Goal: Information Seeking & Learning: Learn about a topic

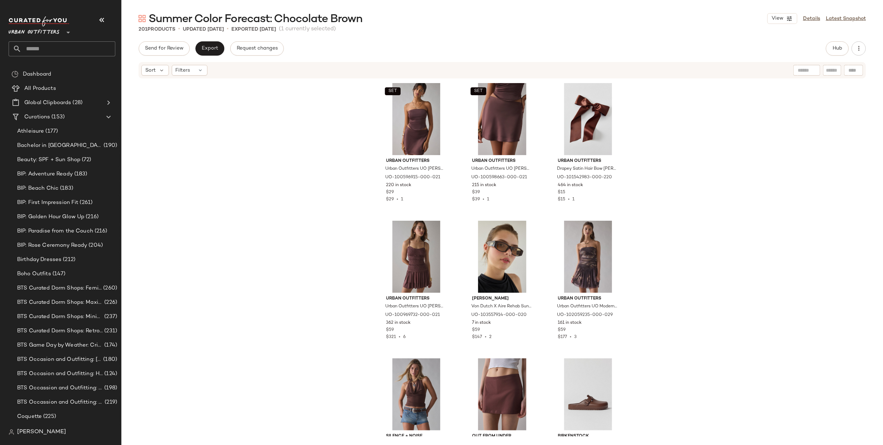
click at [55, 28] on span "Urban Outfitters" at bounding box center [34, 30] width 51 height 13
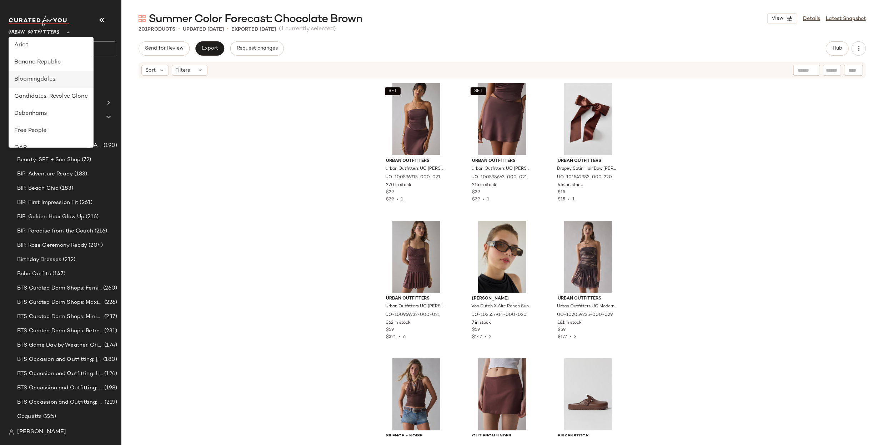
scroll to position [70, 0]
click at [49, 96] on div "Debenhams" at bounding box center [51, 98] width 74 height 9
type input "**"
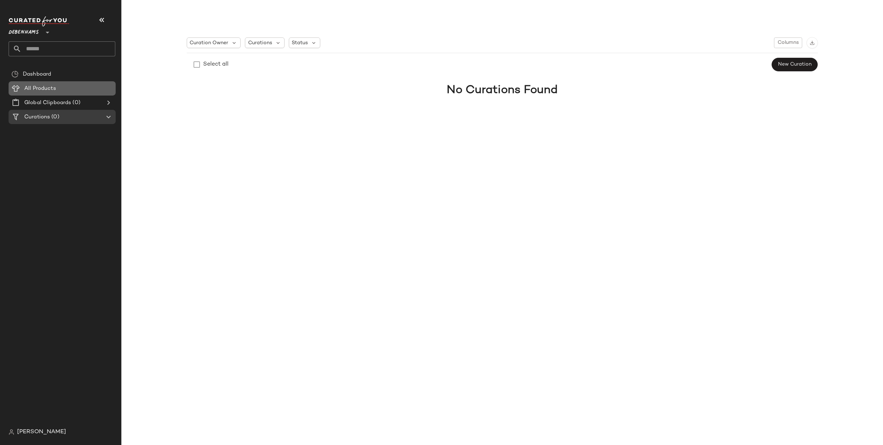
click at [55, 87] on span "All Products" at bounding box center [40, 89] width 32 height 8
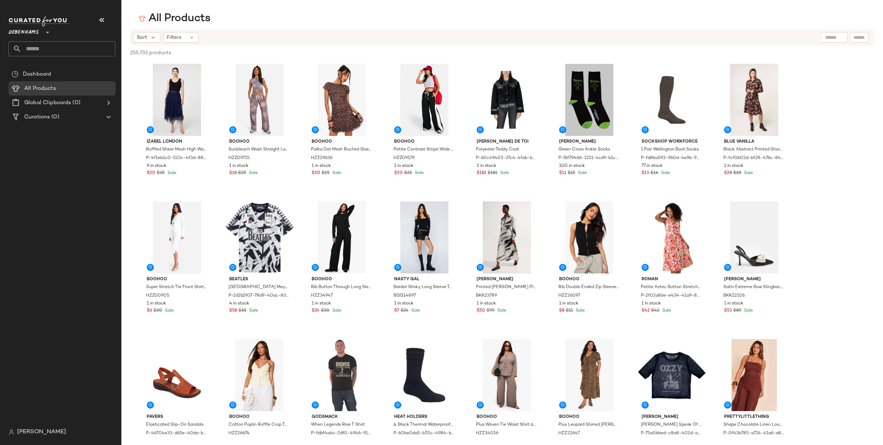
click at [176, 44] on div "Sort Filters" at bounding box center [502, 37] width 744 height 16
click at [177, 39] on span "Filters" at bounding box center [174, 37] width 15 height 7
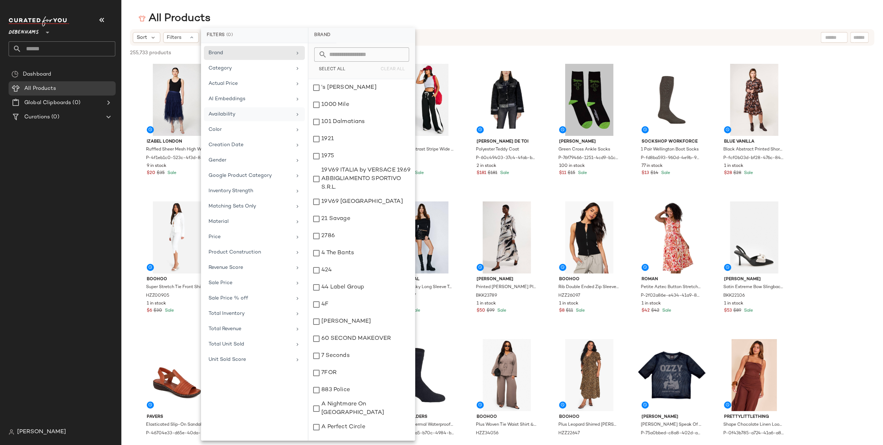
click at [240, 115] on div "Availability" at bounding box center [249, 114] width 83 height 7
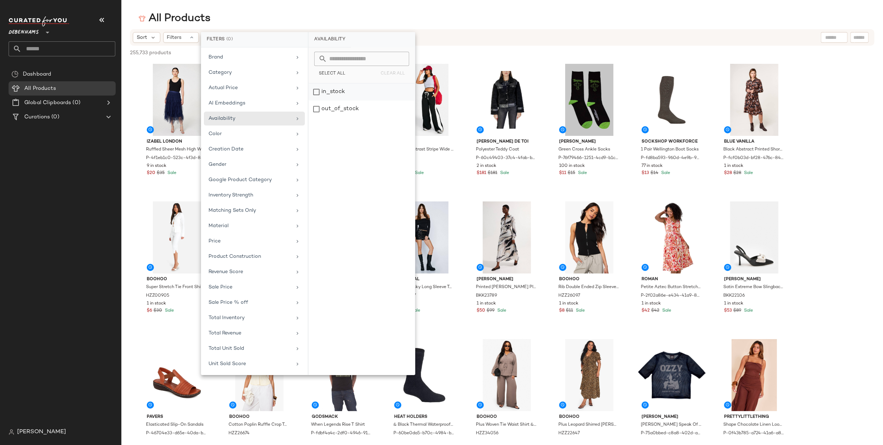
click at [367, 91] on div "in_stock" at bounding box center [361, 92] width 106 height 17
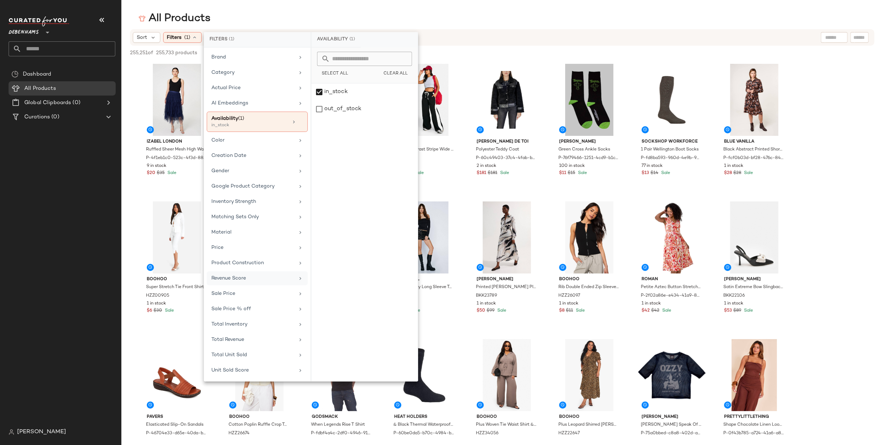
click at [263, 279] on div "Revenue Score" at bounding box center [257, 279] width 101 height 14
click at [340, 117] on input "Min" at bounding box center [338, 118] width 43 height 14
type input "*"
click at [339, 138] on button "Apply" at bounding box center [330, 137] width 26 height 14
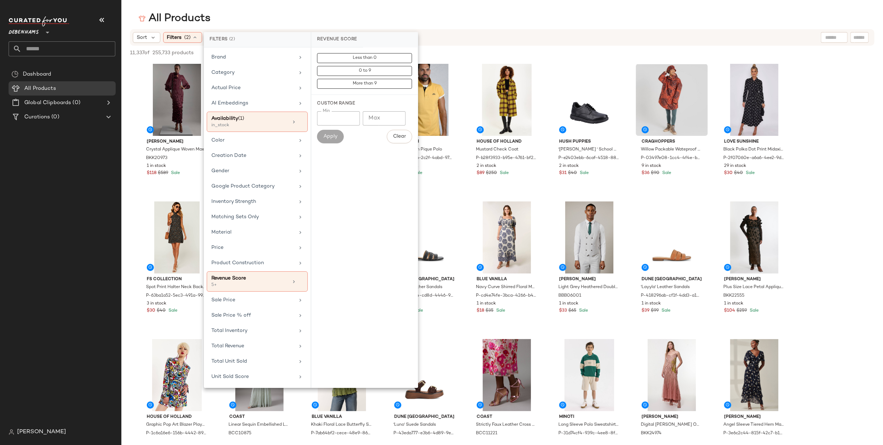
click at [564, 16] on div "All Products" at bounding box center [501, 18] width 761 height 14
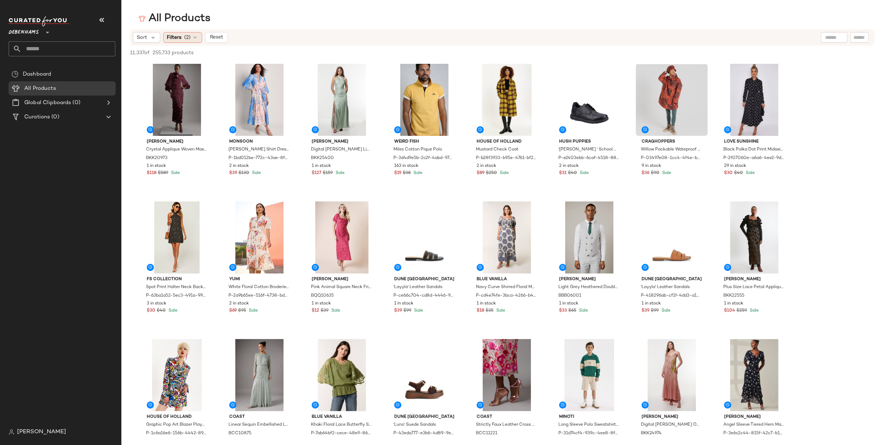
click at [187, 42] on div "Filters (2)" at bounding box center [182, 37] width 39 height 11
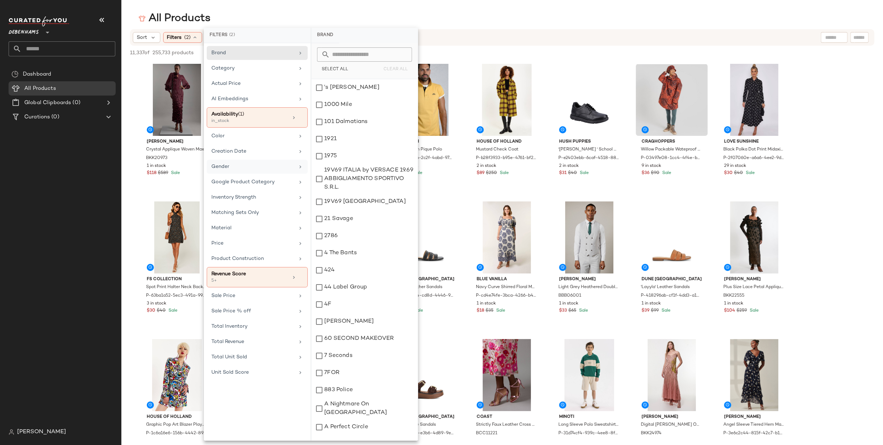
click at [256, 168] on div "Gender" at bounding box center [252, 166] width 83 height 7
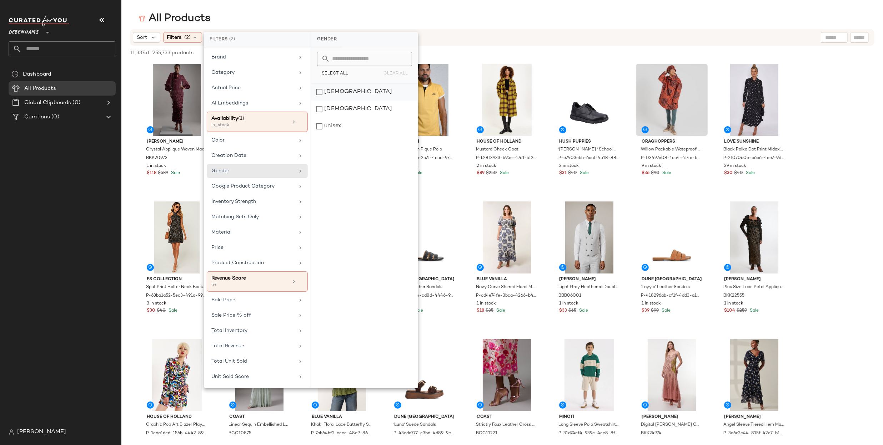
click at [355, 93] on div "[DEMOGRAPHIC_DATA]" at bounding box center [364, 92] width 106 height 17
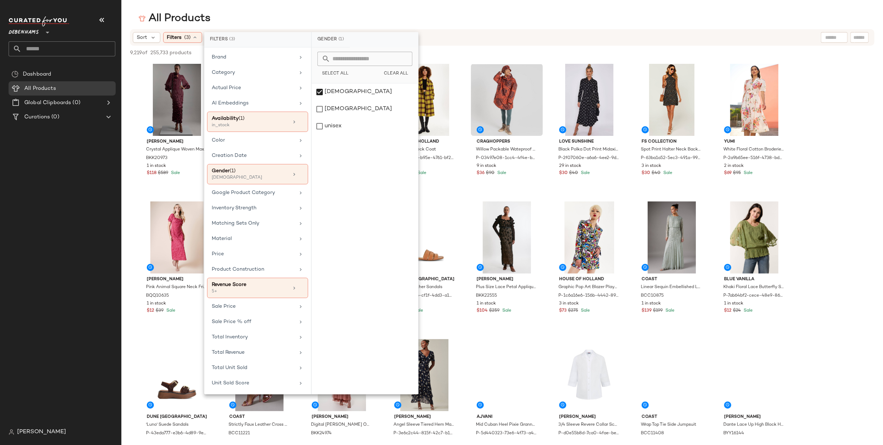
click at [559, 14] on div "All Products" at bounding box center [501, 18] width 761 height 14
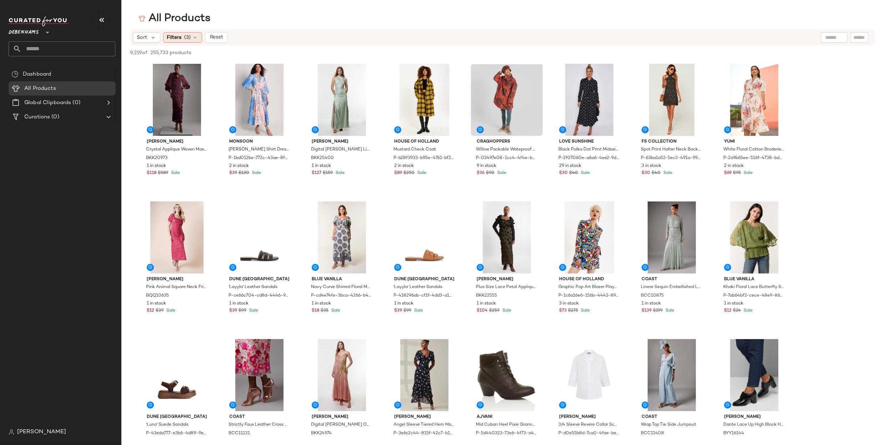
click at [185, 42] on div "Filters (3)" at bounding box center [182, 37] width 39 height 11
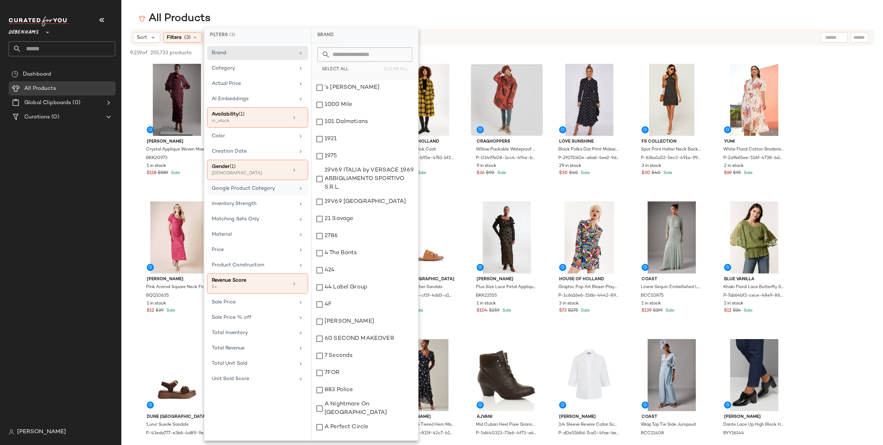
click at [289, 189] on div "Google Product Category" at bounding box center [253, 188] width 83 height 7
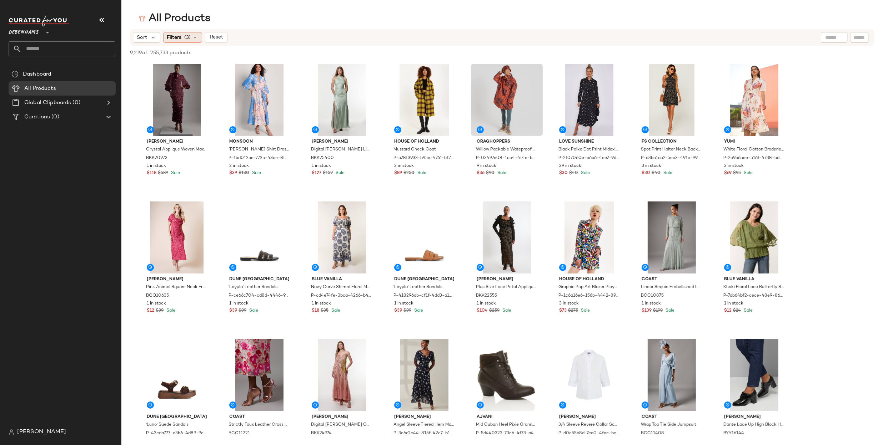
click at [187, 39] on span "(3)" at bounding box center [188, 37] width 6 height 7
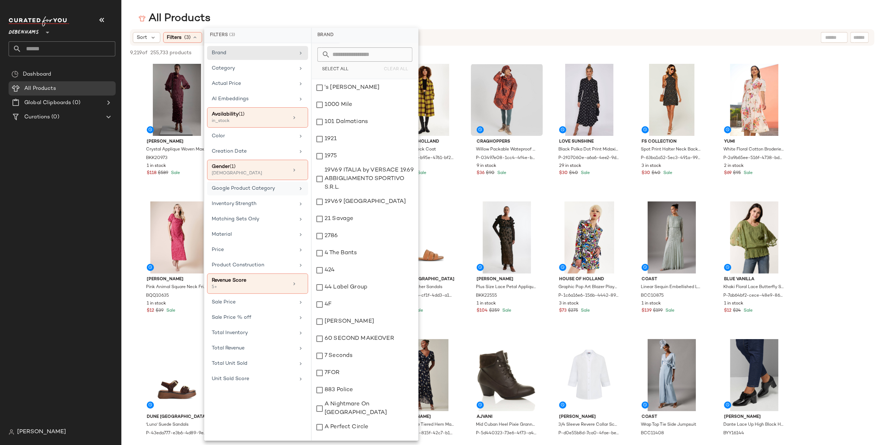
click at [268, 187] on span "Google Product Category" at bounding box center [243, 188] width 63 height 5
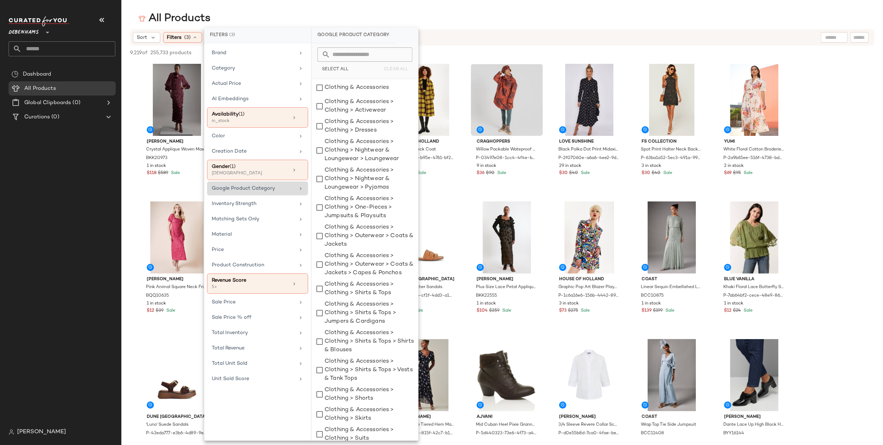
click at [268, 187] on span "Google Product Category" at bounding box center [243, 188] width 63 height 5
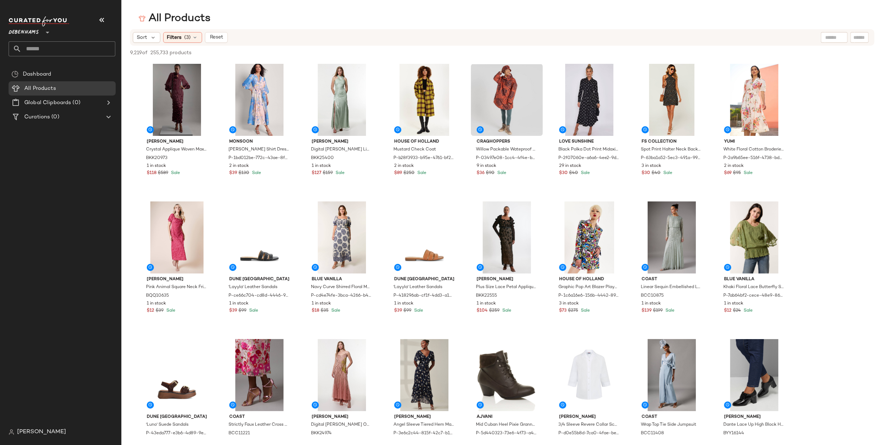
click at [828, 40] on input "text" at bounding box center [834, 37] width 18 height 7
type input "**********"
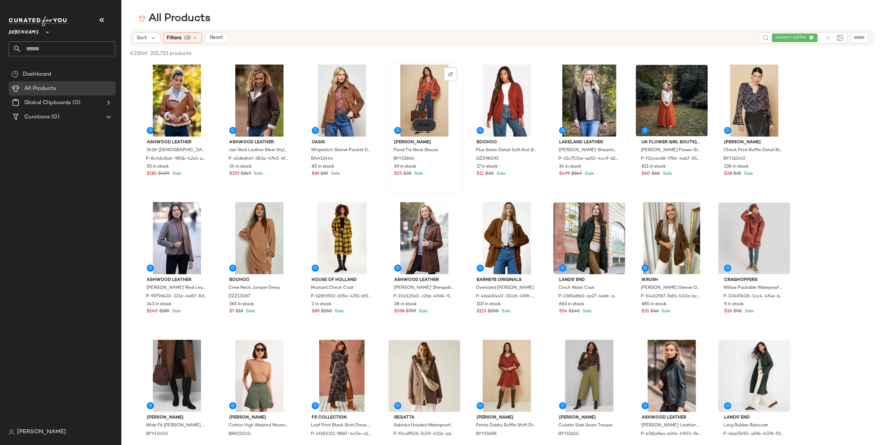
click at [424, 129] on button "View" at bounding box center [424, 125] width 24 height 13
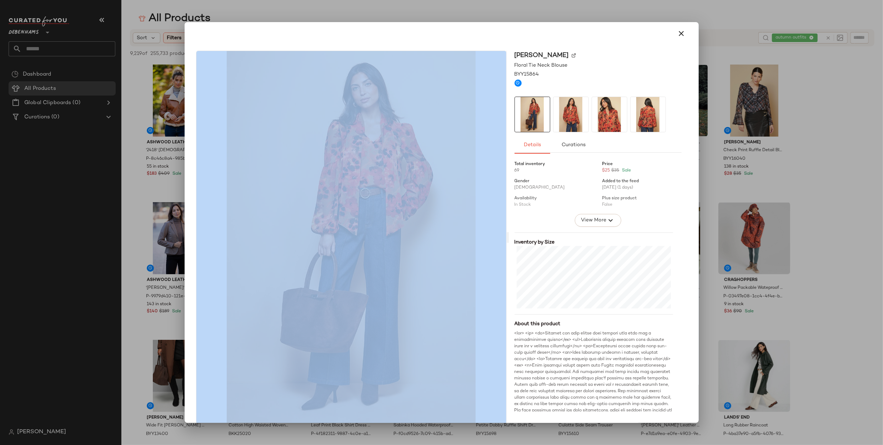
click at [273, 213] on img at bounding box center [351, 237] width 310 height 373
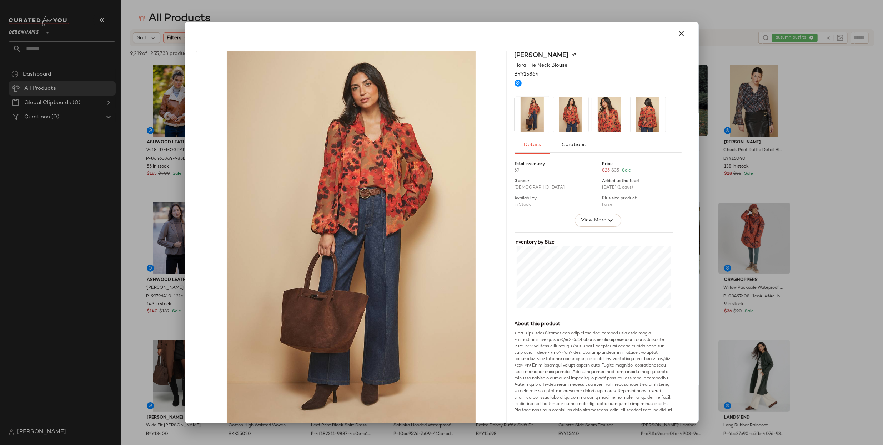
click at [634, 69] on div "Wallis Floral Tie Neck Blouse BYY15864 Details Curations Total inventory 69 Pri…" at bounding box center [598, 238] width 178 height 374
click at [677, 35] on icon "button" at bounding box center [681, 33] width 9 height 9
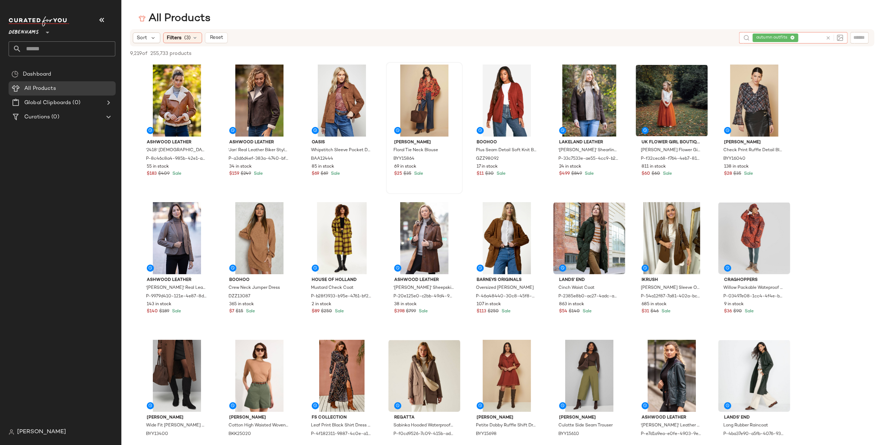
drag, startPoint x: 828, startPoint y: 37, endPoint x: 783, endPoint y: 44, distance: 45.1
click at [827, 37] on icon at bounding box center [827, 37] width 5 height 5
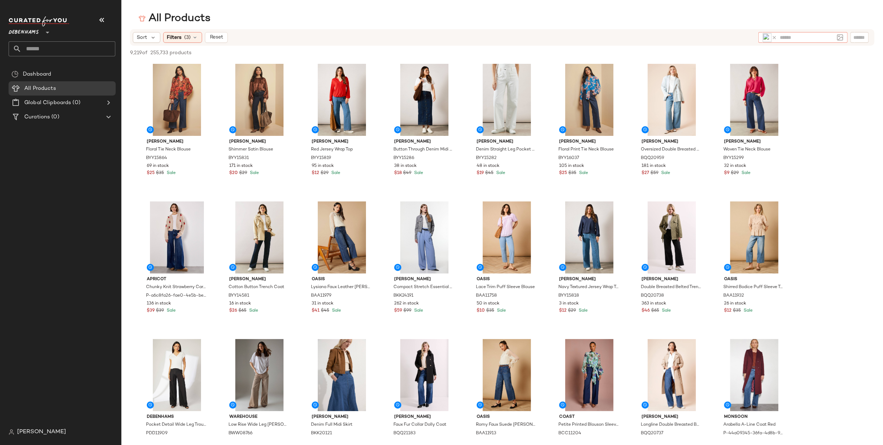
click at [768, 38] on img at bounding box center [766, 37] width 9 height 9
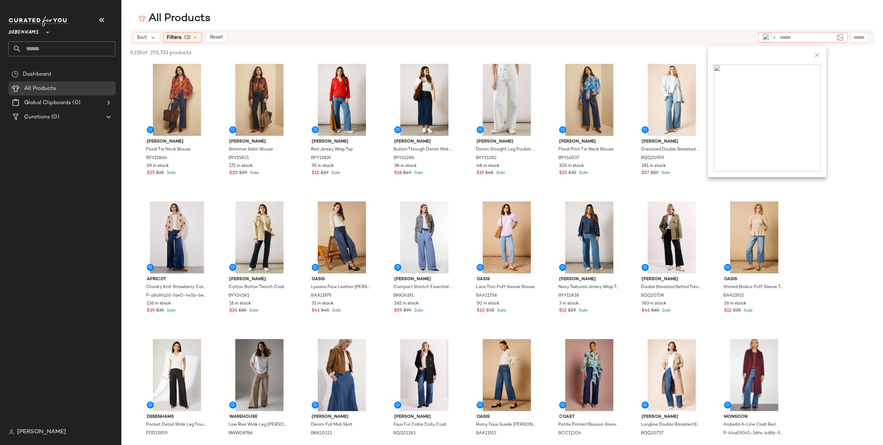
click at [768, 37] on img at bounding box center [766, 37] width 9 height 9
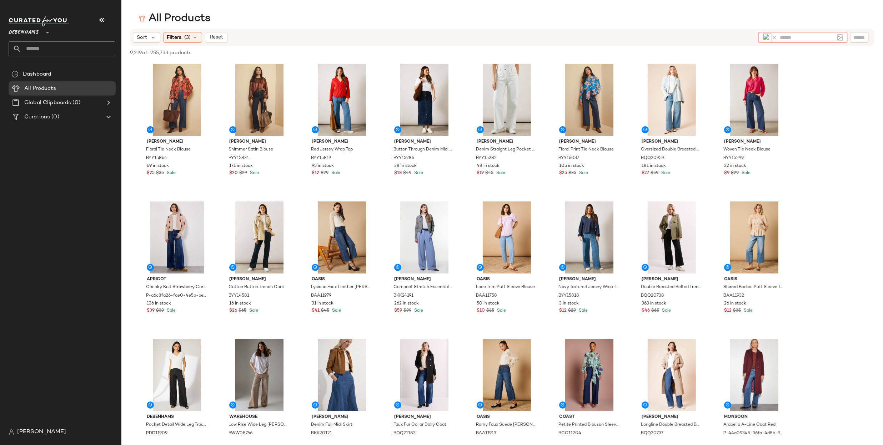
click at [768, 37] on img at bounding box center [766, 37] width 9 height 9
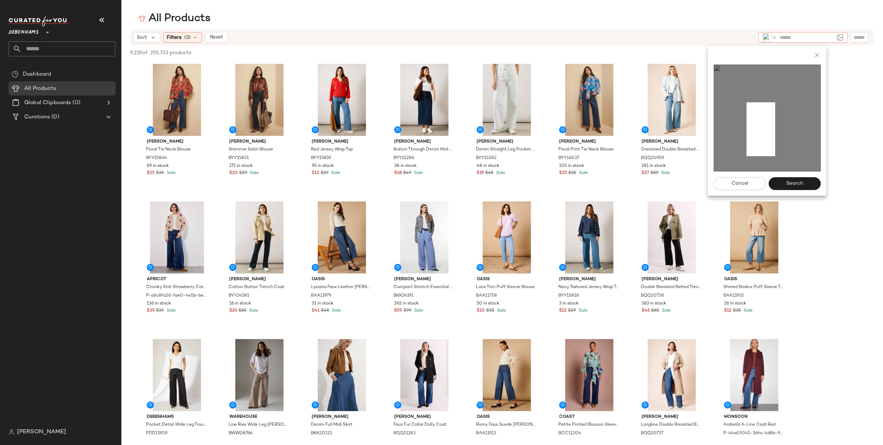
drag, startPoint x: 746, startPoint y: 102, endPoint x: 775, endPoint y: 156, distance: 61.0
click at [775, 156] on img at bounding box center [766, 118] width 107 height 107
click at [804, 186] on button "Search" at bounding box center [794, 183] width 52 height 13
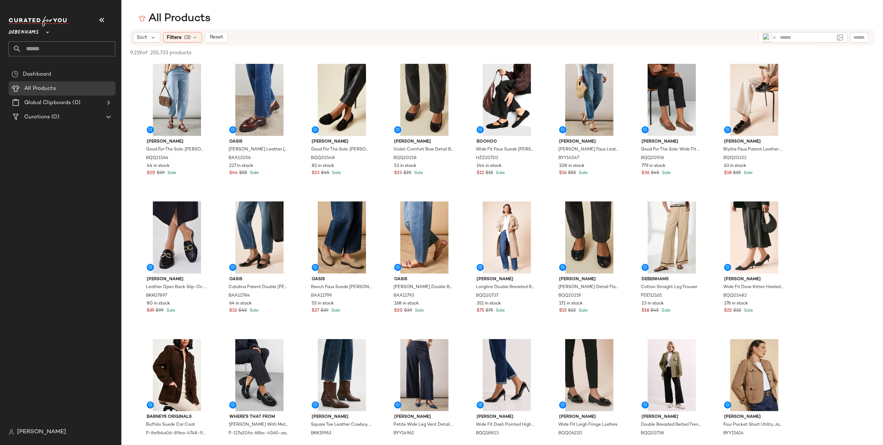
click at [769, 38] on img at bounding box center [766, 37] width 9 height 9
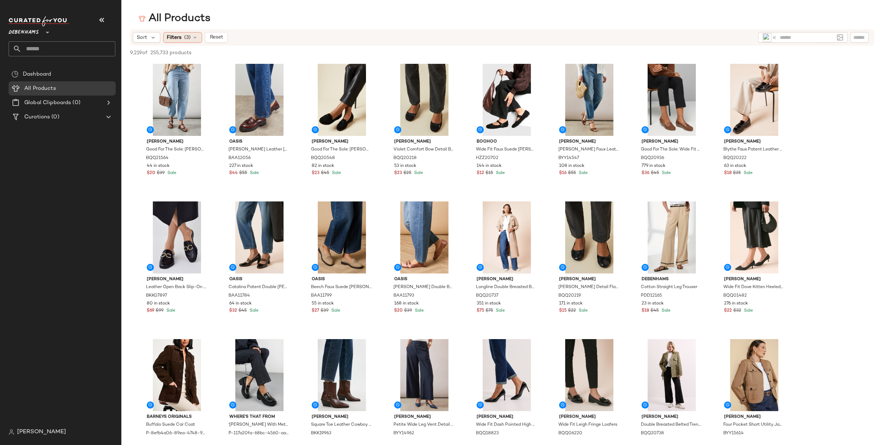
click at [199, 41] on div "Filters (3)" at bounding box center [182, 37] width 39 height 11
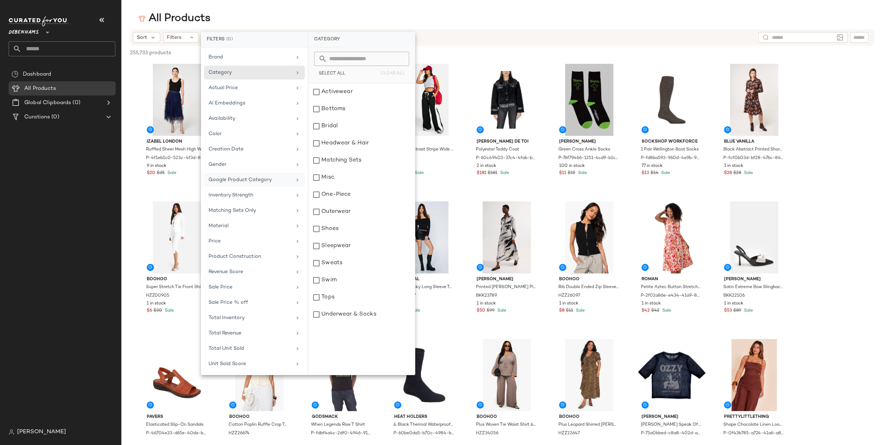
click at [256, 183] on div "Google Product Category" at bounding box center [254, 180] width 101 height 14
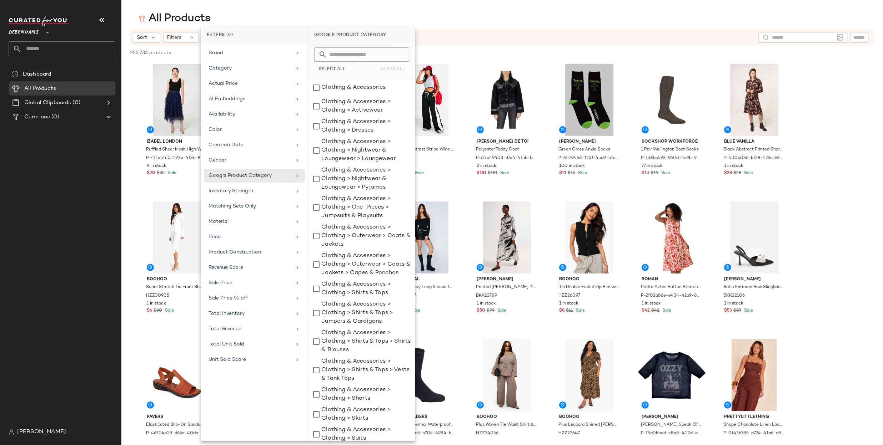
click at [359, 54] on input "text" at bounding box center [366, 54] width 78 height 14
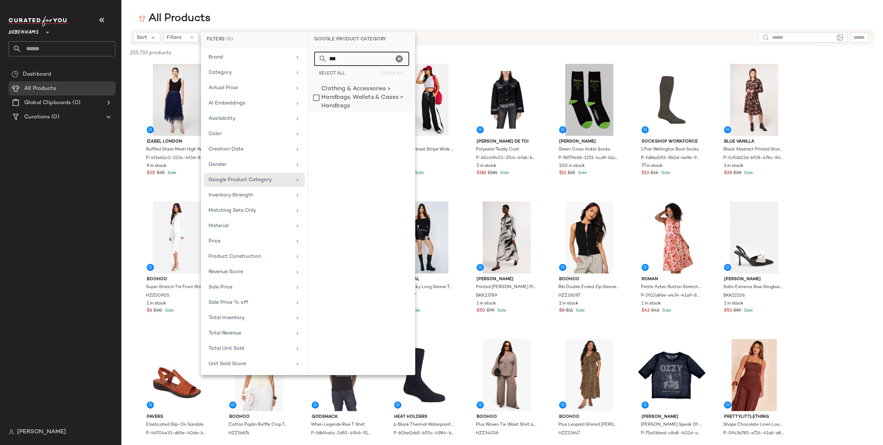
type input "***"
click at [355, 93] on div "Clothing & Accessories > Handbags, Wallets & Cases > Handbags" at bounding box center [361, 98] width 106 height 29
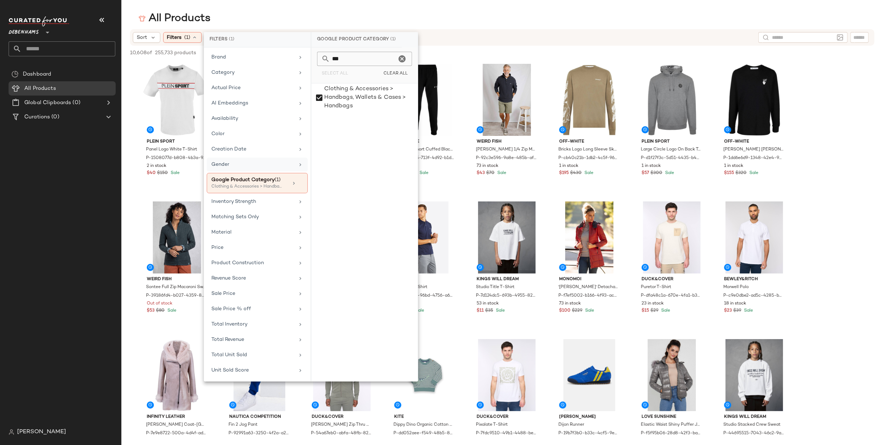
click at [241, 161] on div "Gender" at bounding box center [252, 164] width 83 height 7
click at [330, 95] on div "[DEMOGRAPHIC_DATA]" at bounding box center [364, 92] width 106 height 17
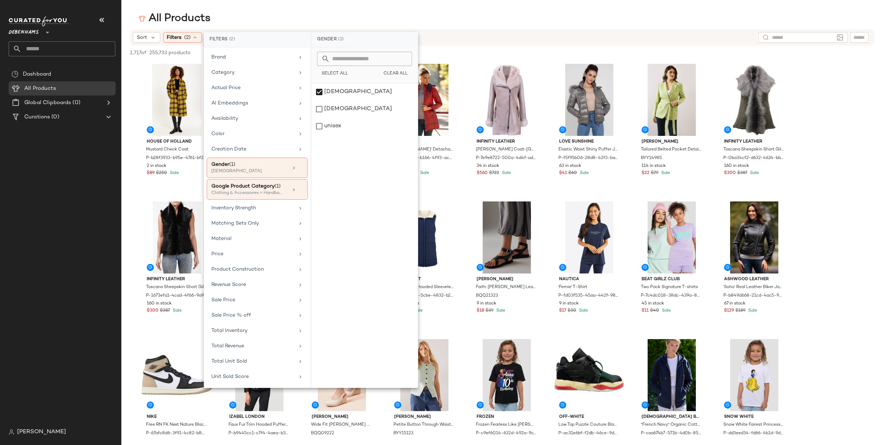
click at [512, 11] on div "All Products" at bounding box center [501, 18] width 761 height 14
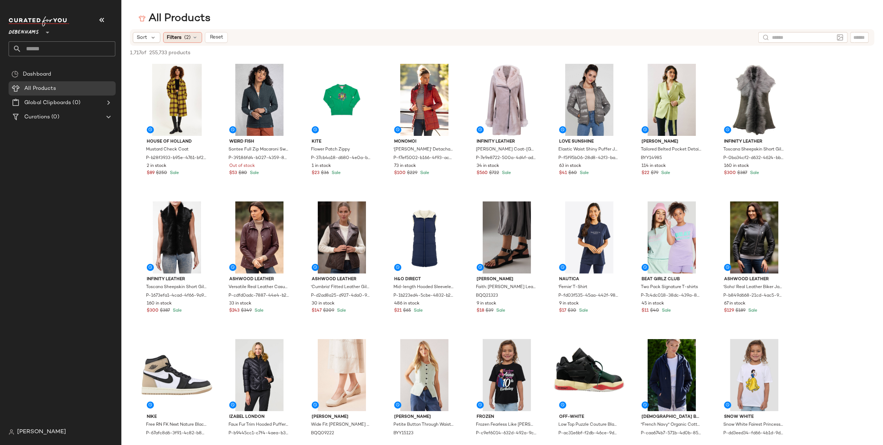
click at [181, 41] on div "Filters (2)" at bounding box center [182, 37] width 39 height 11
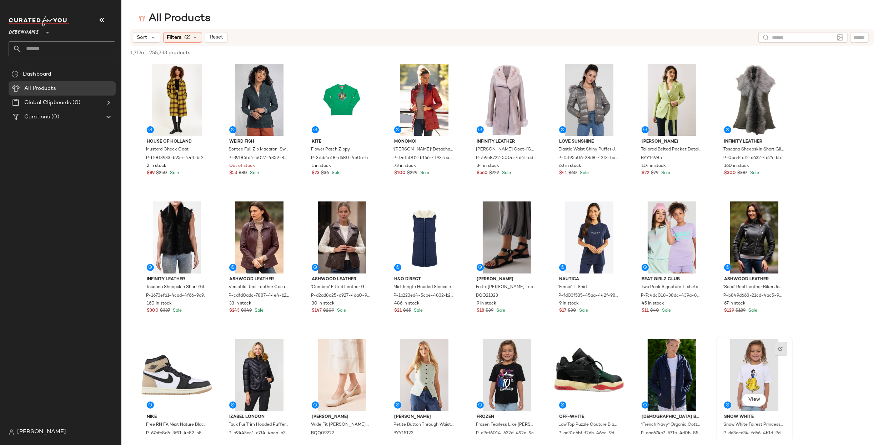
click at [780, 343] on div at bounding box center [780, 349] width 14 height 14
click at [183, 40] on div "Filters (2)" at bounding box center [182, 37] width 39 height 11
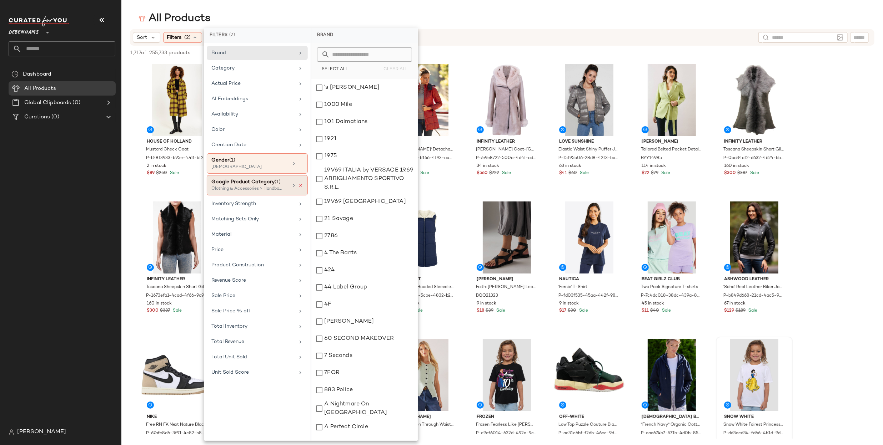
click at [302, 183] on icon at bounding box center [300, 185] width 5 height 5
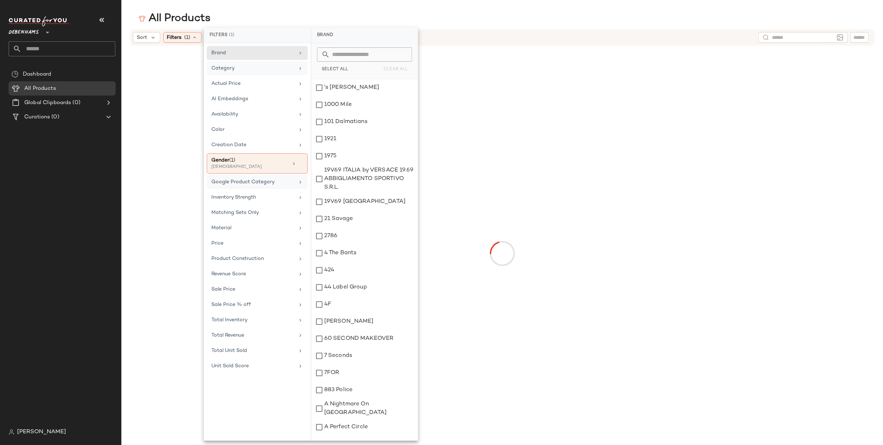
click at [266, 63] on div "Category" at bounding box center [257, 68] width 101 height 14
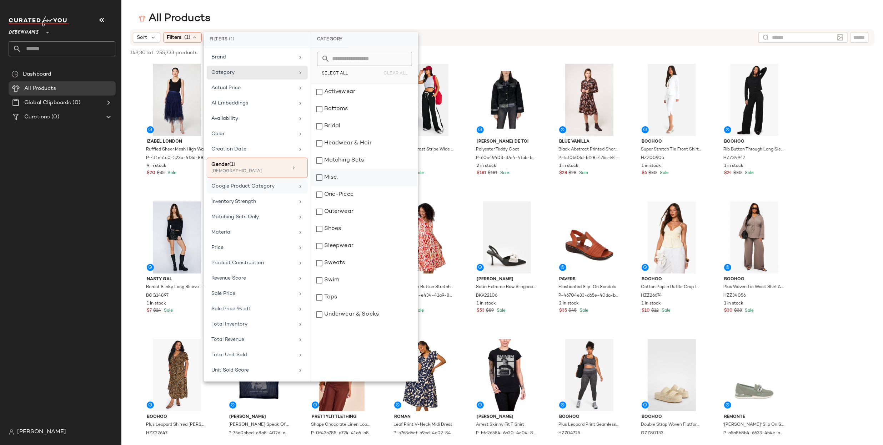
click at [350, 176] on div "Misc." at bounding box center [364, 177] width 106 height 17
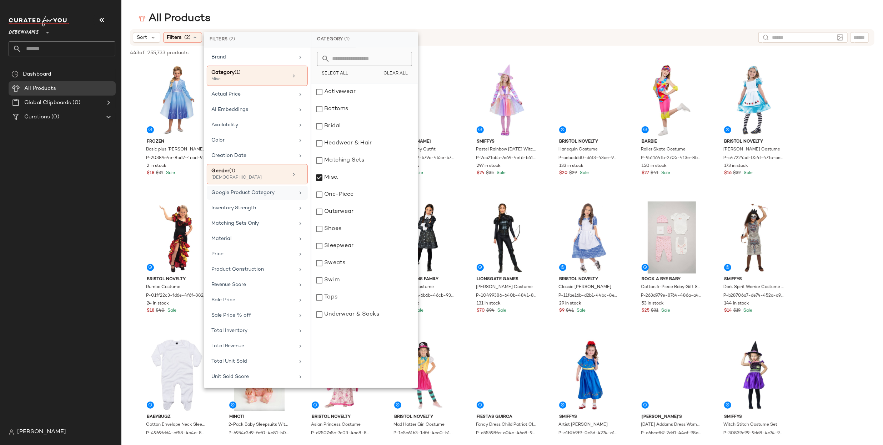
click at [784, 33] on div at bounding box center [803, 37] width 62 height 11
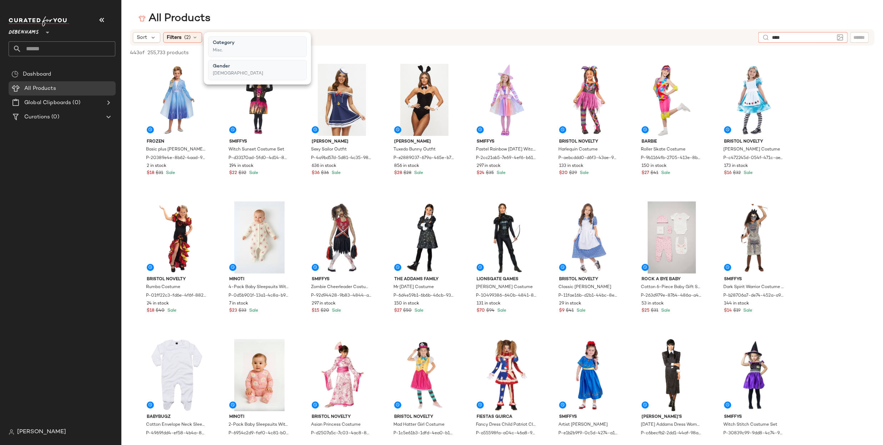
type input "*****"
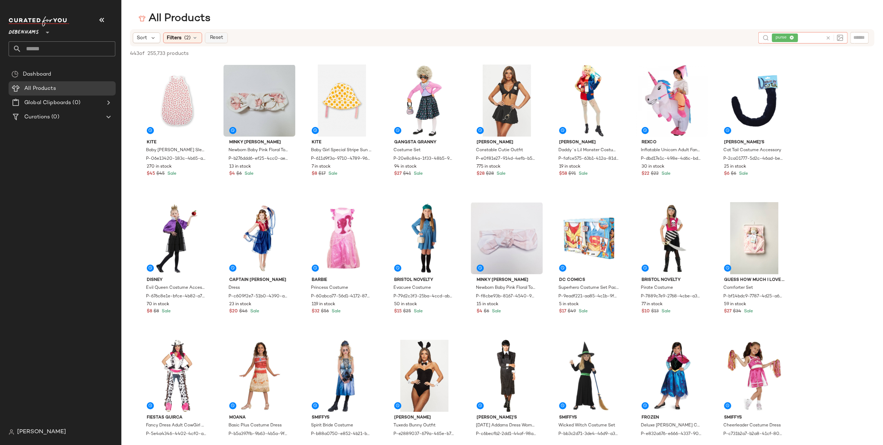
click at [214, 40] on span "Reset" at bounding box center [216, 38] width 14 height 6
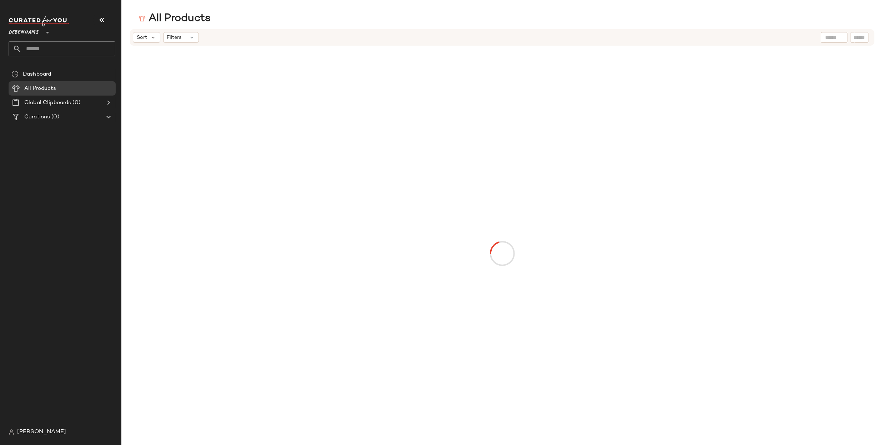
click at [833, 41] on input "text" at bounding box center [834, 37] width 18 height 7
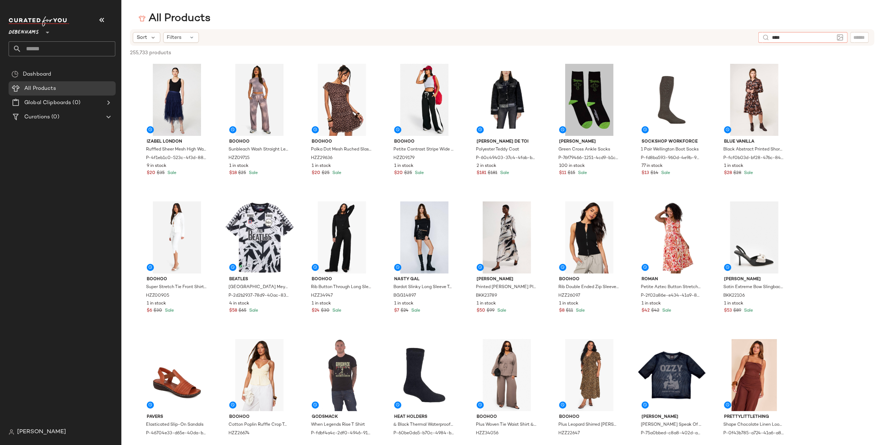
type input "*****"
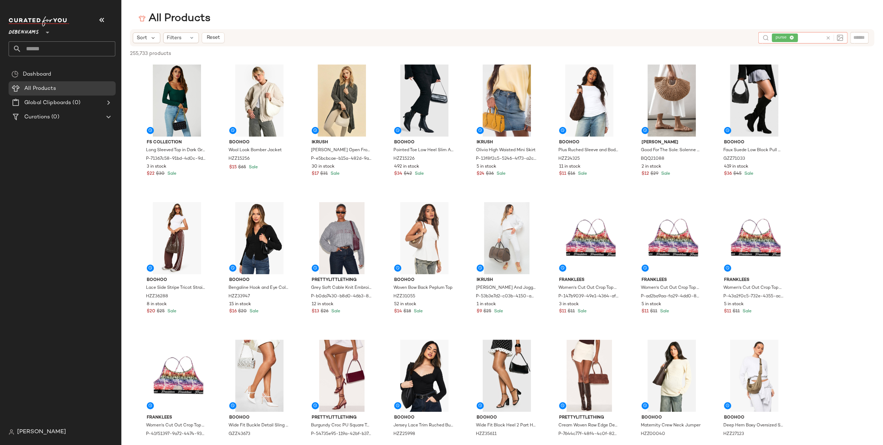
click at [825, 39] on div at bounding box center [832, 37] width 21 height 11
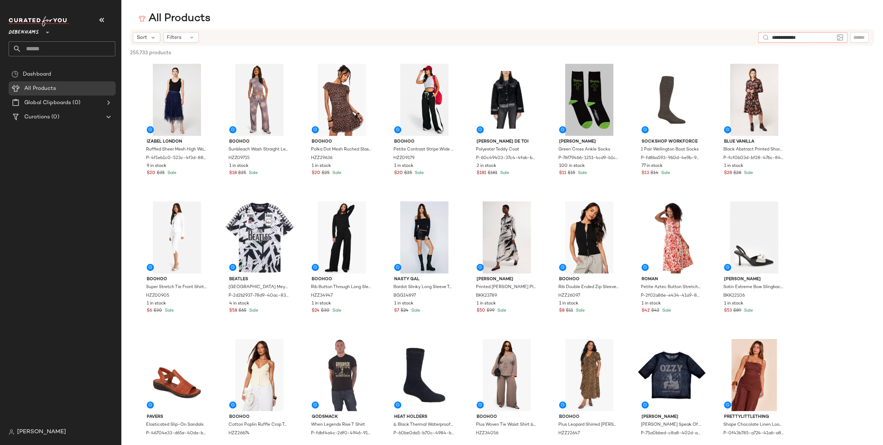
type input "**********"
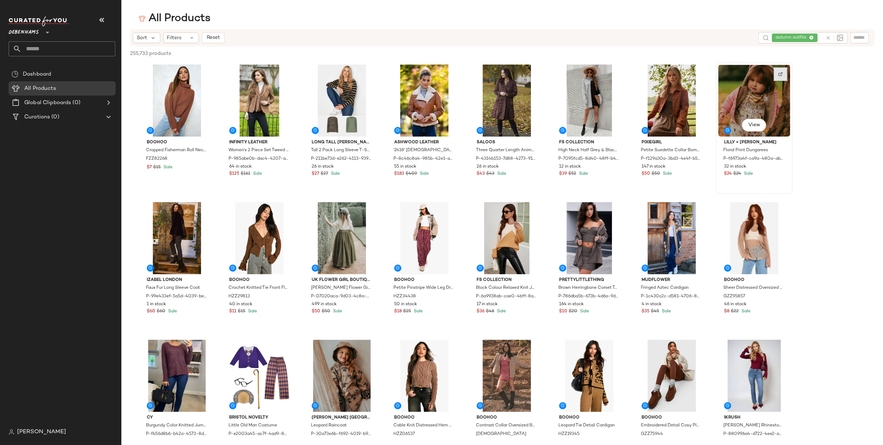
click at [778, 71] on div at bounding box center [780, 74] width 14 height 14
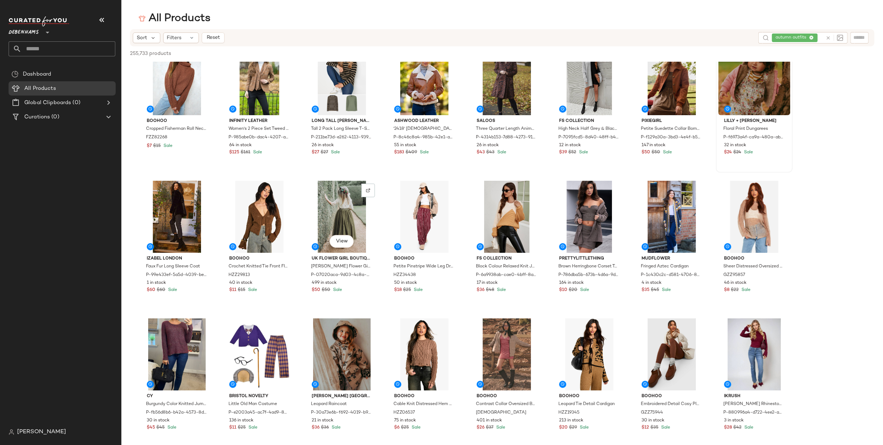
scroll to position [49, 0]
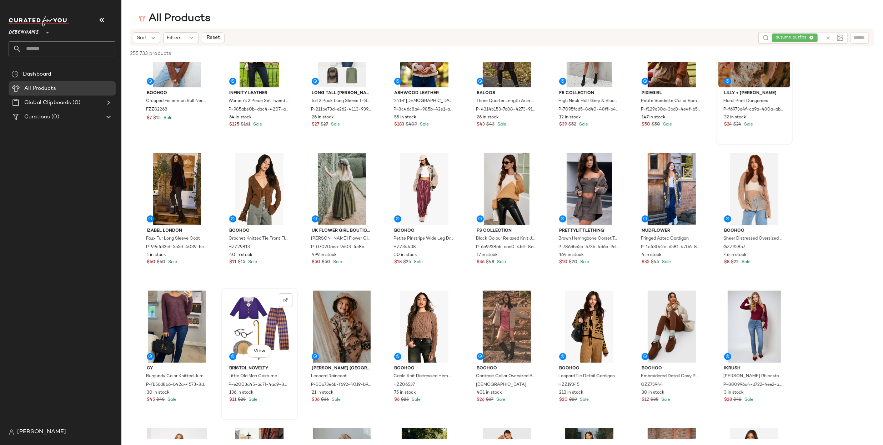
click at [285, 299] on img at bounding box center [285, 300] width 4 height 4
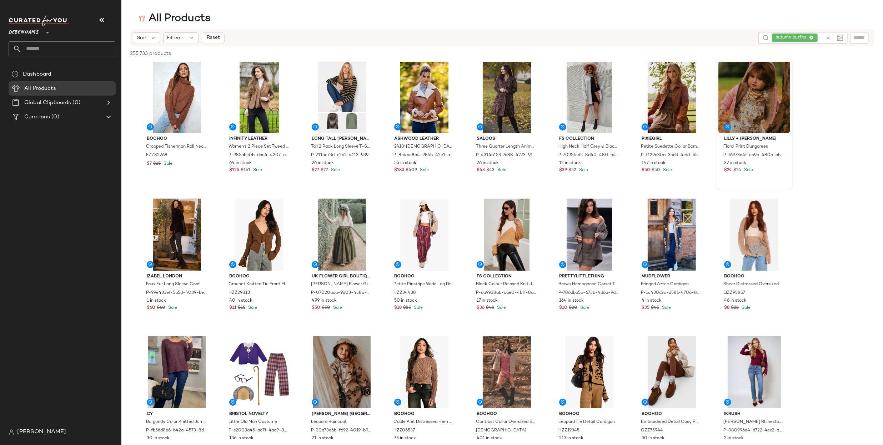
scroll to position [0, 0]
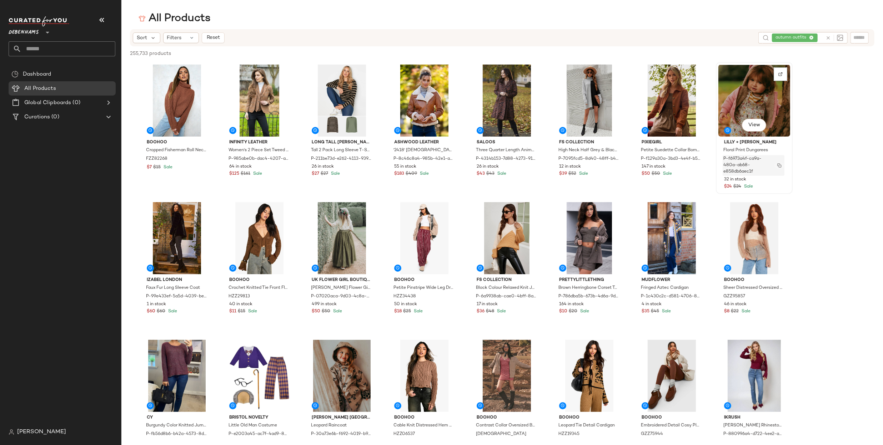
click at [778, 163] on img "button" at bounding box center [779, 165] width 4 height 4
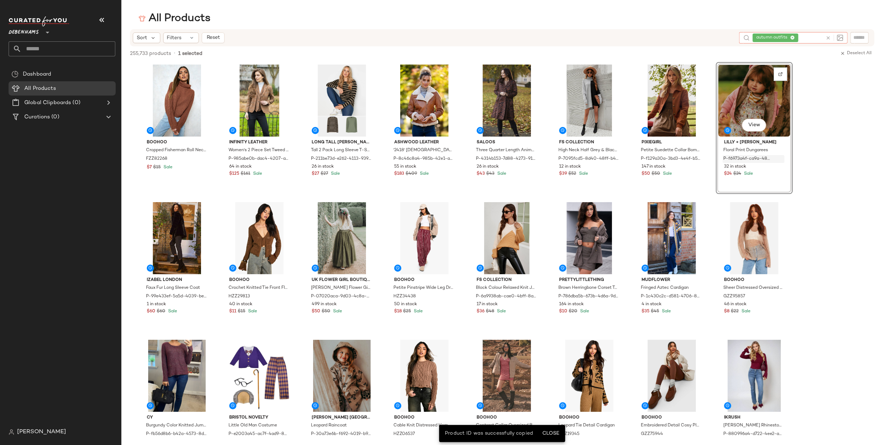
click at [830, 36] on icon at bounding box center [827, 37] width 5 height 5
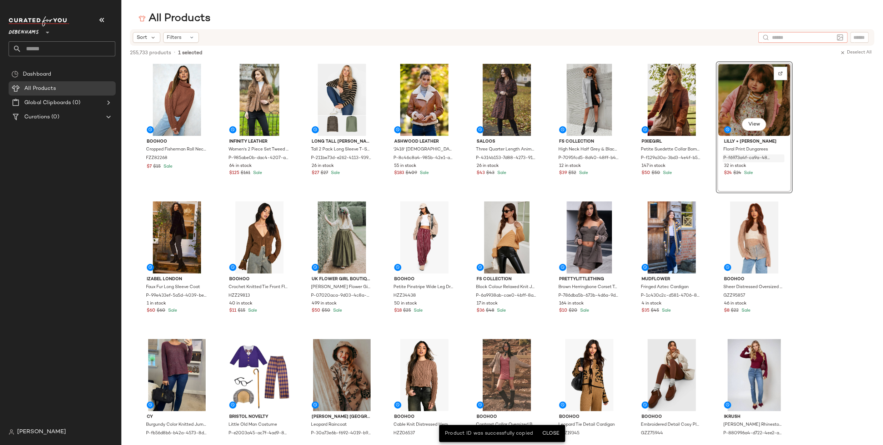
click at [854, 39] on input "text" at bounding box center [859, 37] width 12 height 7
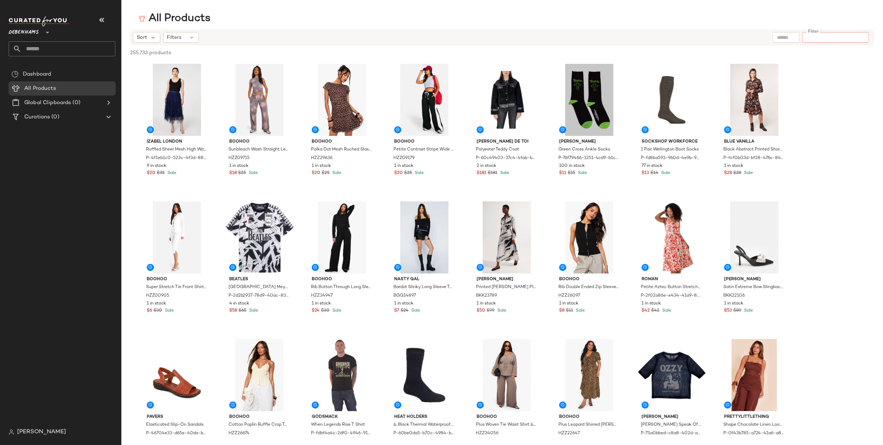
paste input "**********"
type input "**********"
